Goal: Task Accomplishment & Management: Use online tool/utility

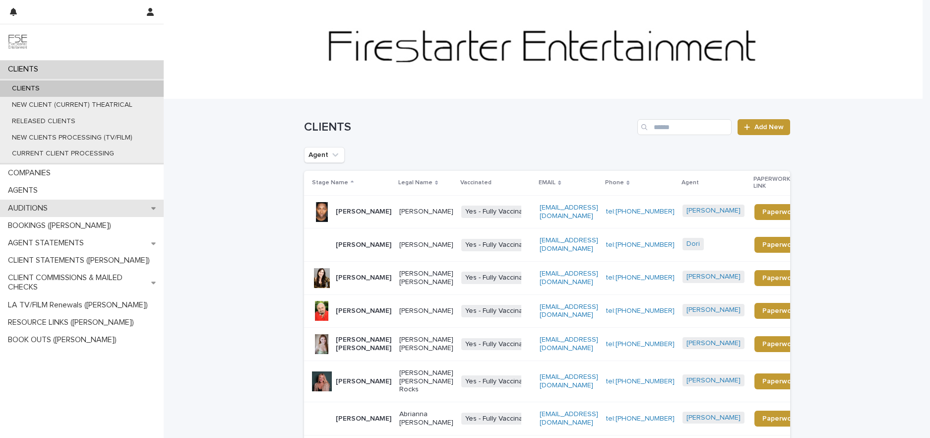
click at [155, 211] on icon at bounding box center [153, 207] width 4 height 7
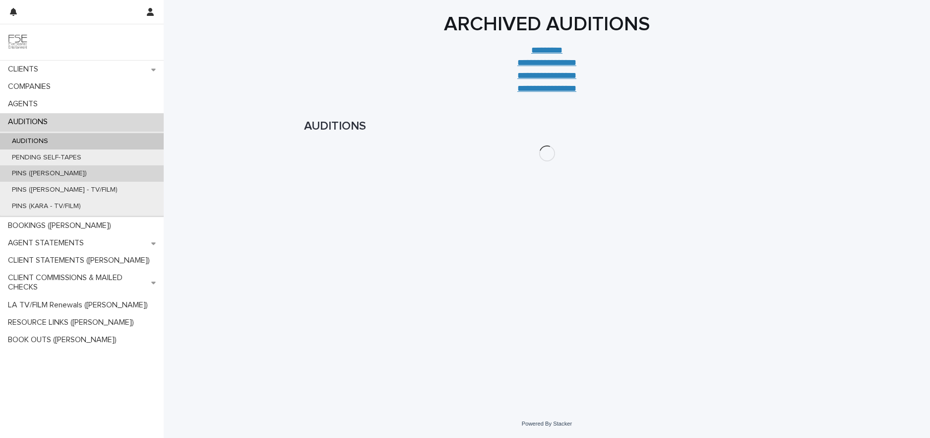
click at [74, 177] on div "PINS ([PERSON_NAME])" at bounding box center [82, 173] width 164 height 16
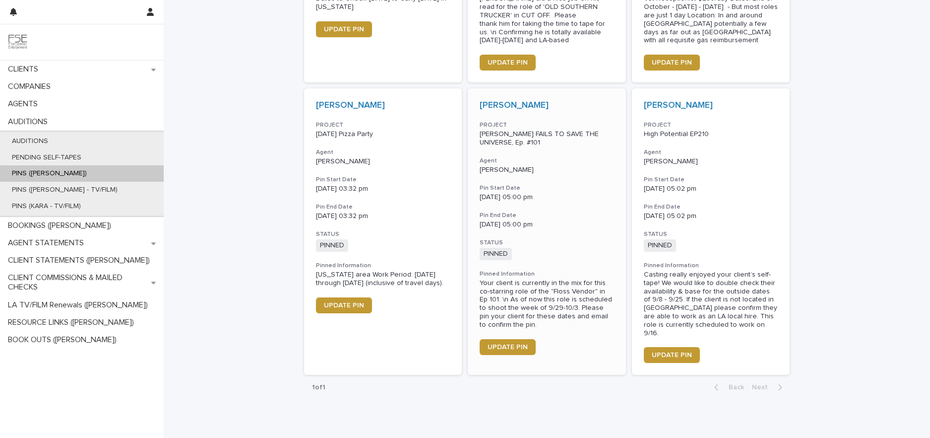
scroll to position [791, 0]
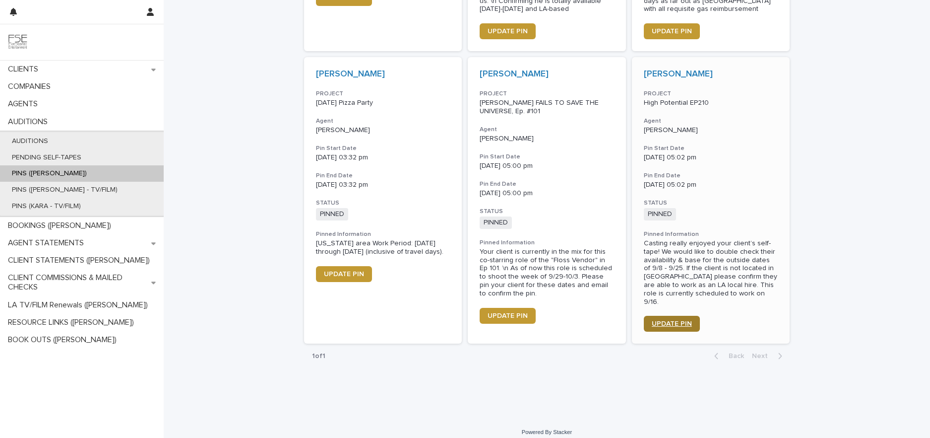
click at [654, 320] on span "UPDATE PIN" at bounding box center [672, 323] width 40 height 7
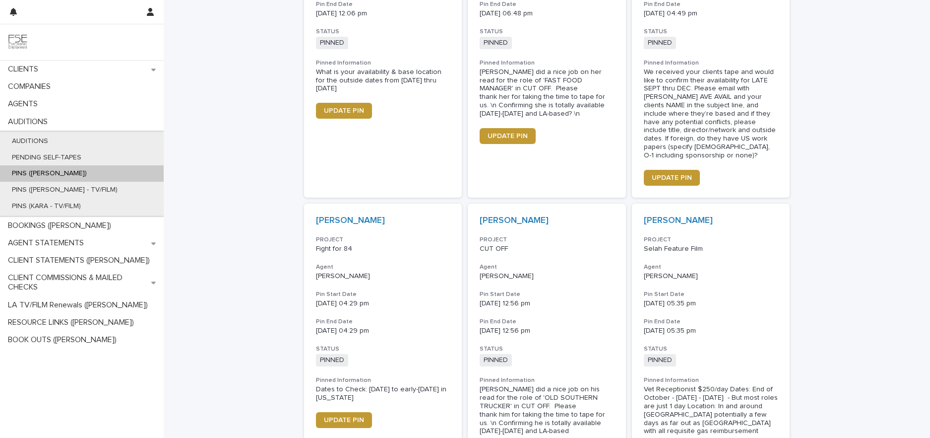
scroll to position [260, 0]
